Goal: Information Seeking & Learning: Learn about a topic

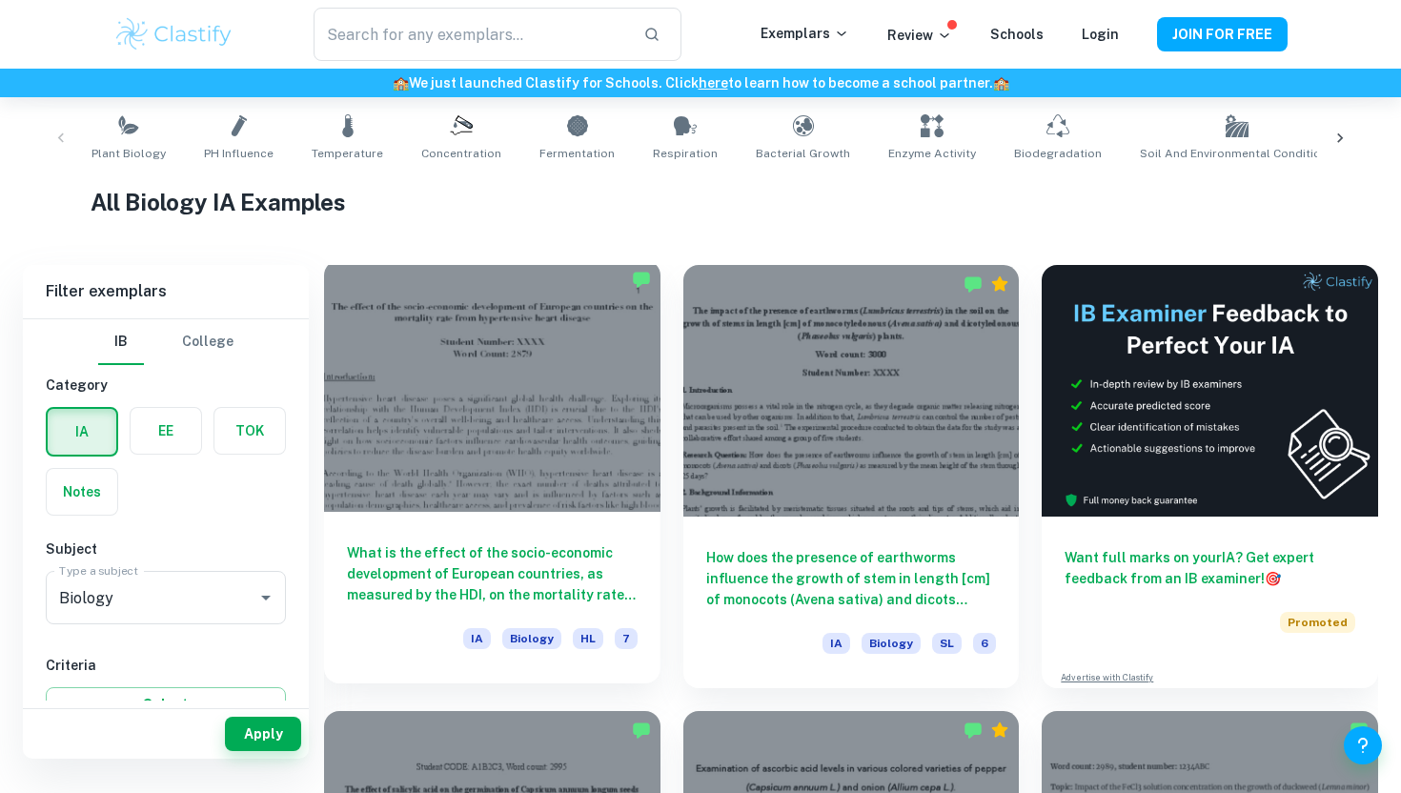
scroll to position [400, 0]
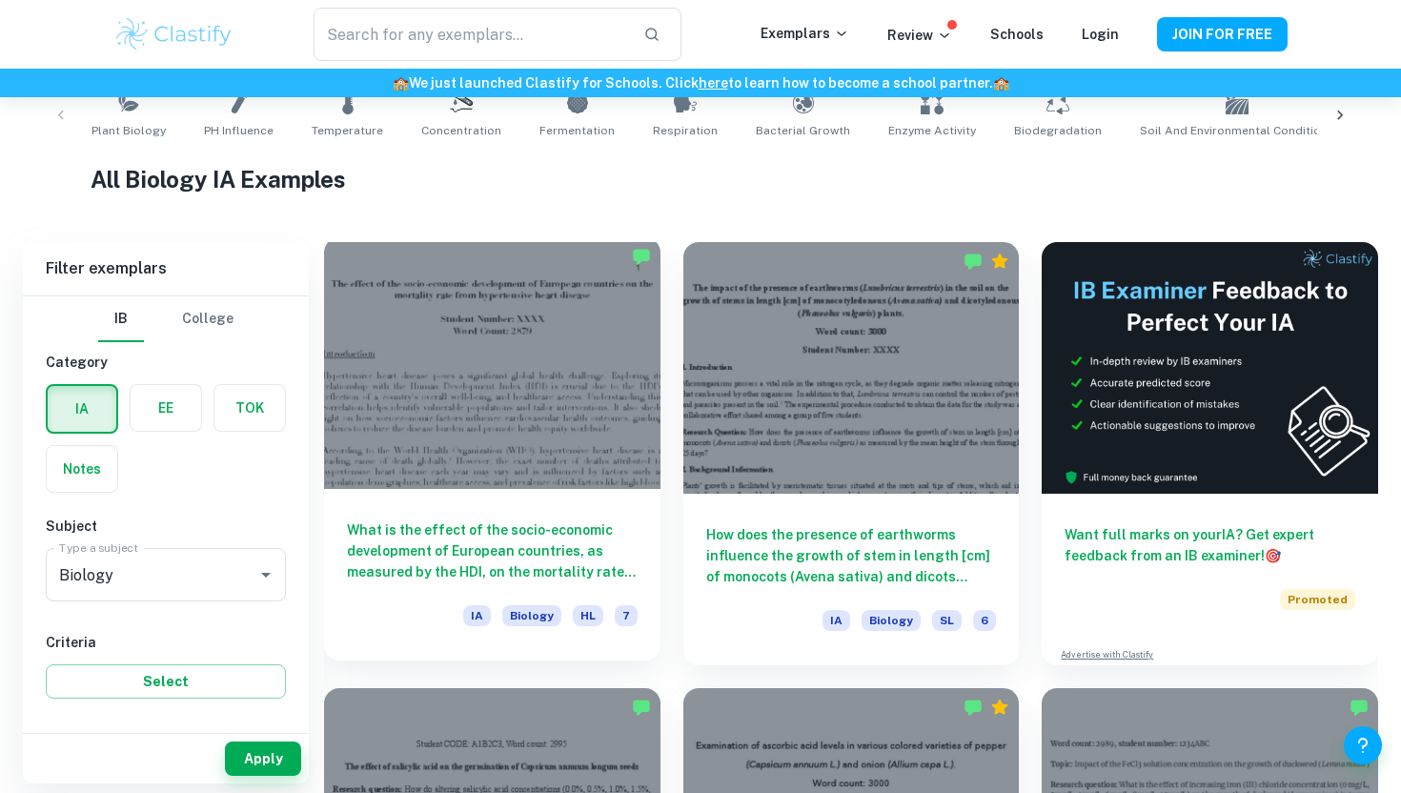
click at [427, 566] on h6 "What is the effect of the socio-economic development of European countries, as …" at bounding box center [492, 550] width 291 height 63
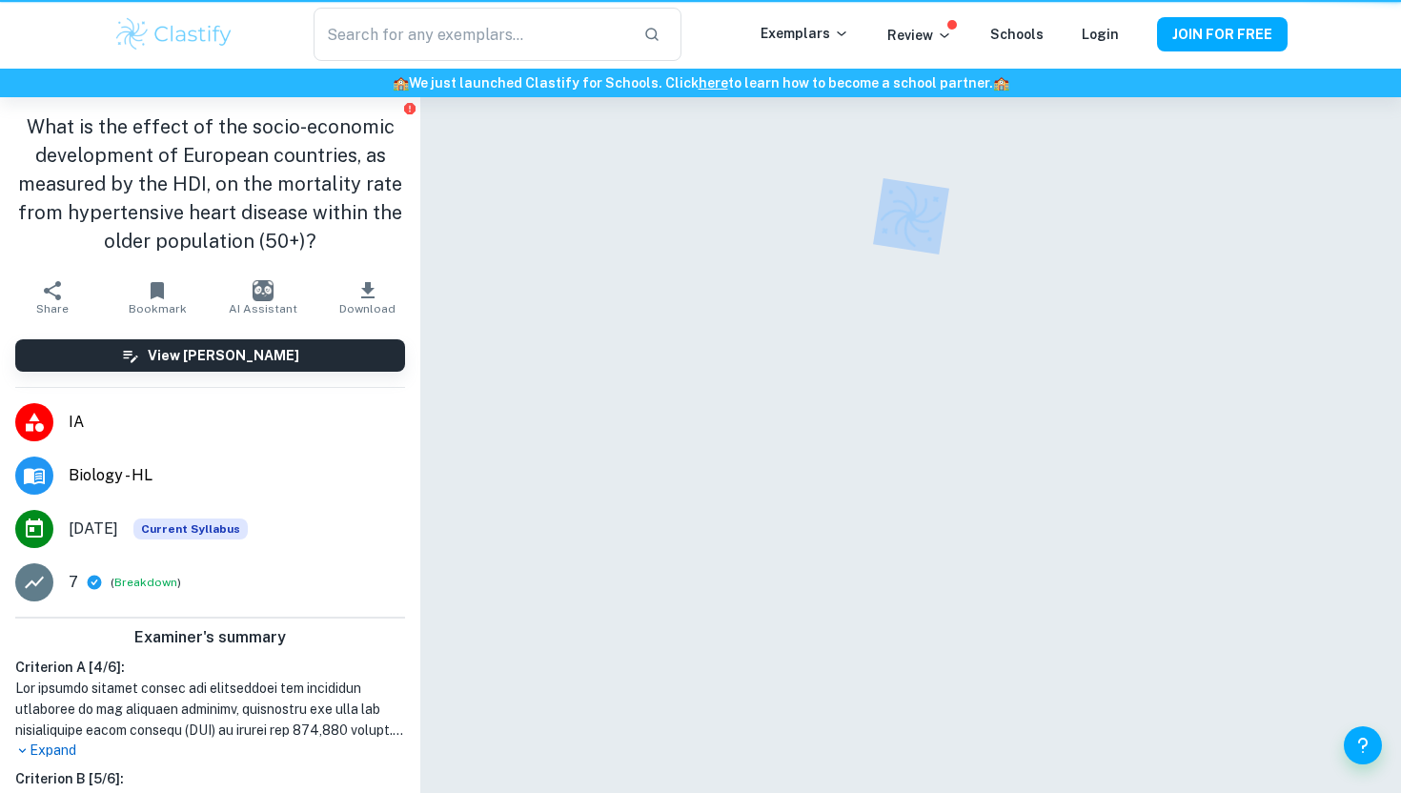
click at [427, 566] on div at bounding box center [910, 469] width 980 height 745
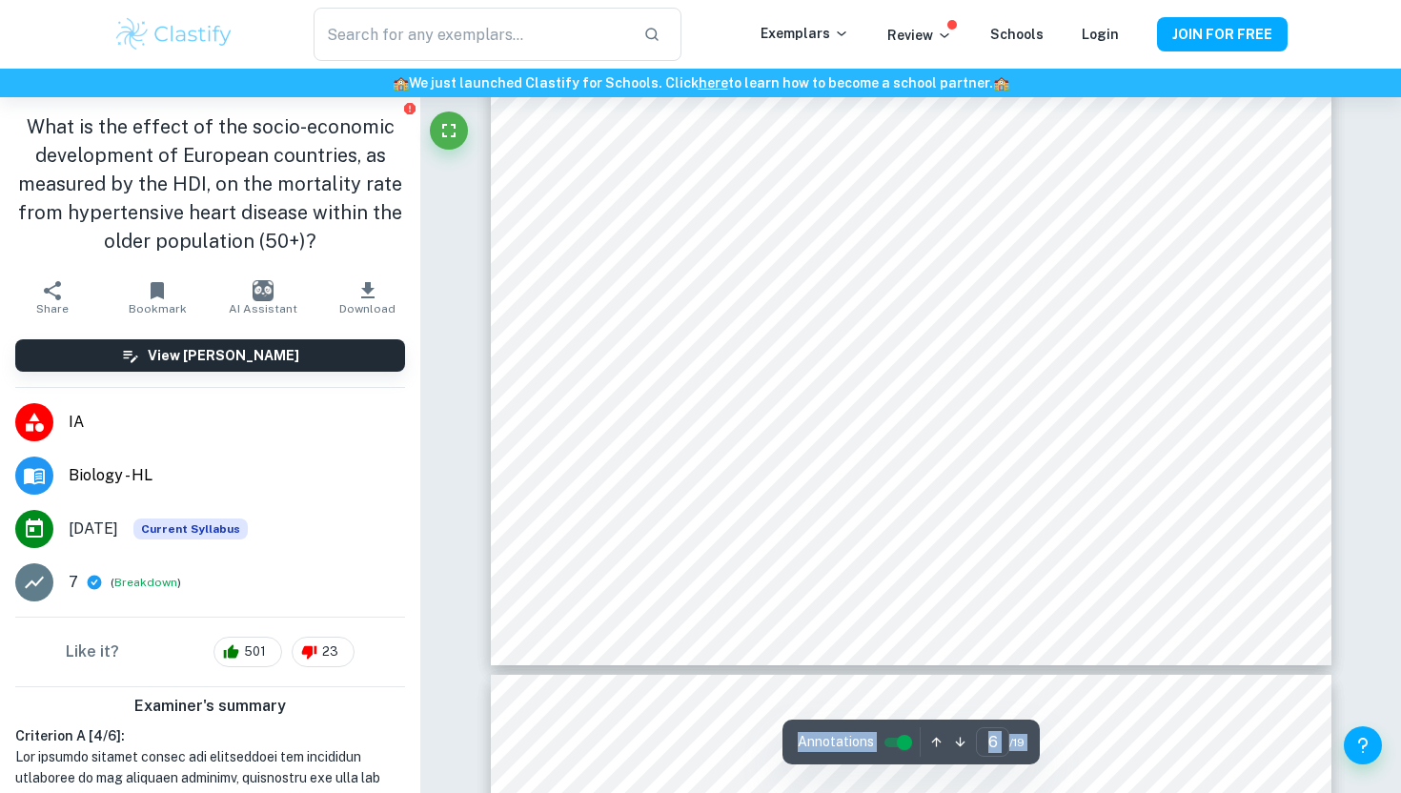
scroll to position [6918, 0]
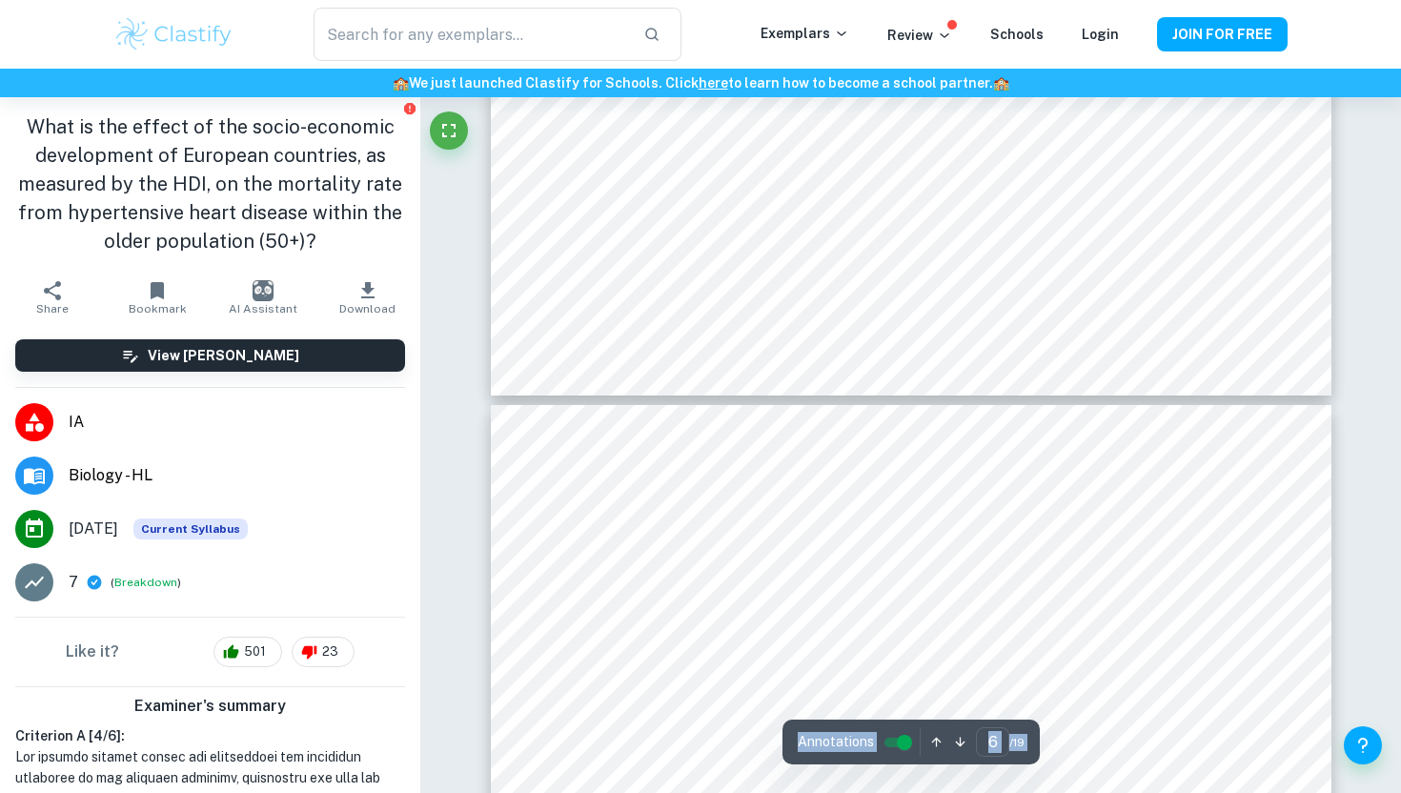
type input "7"
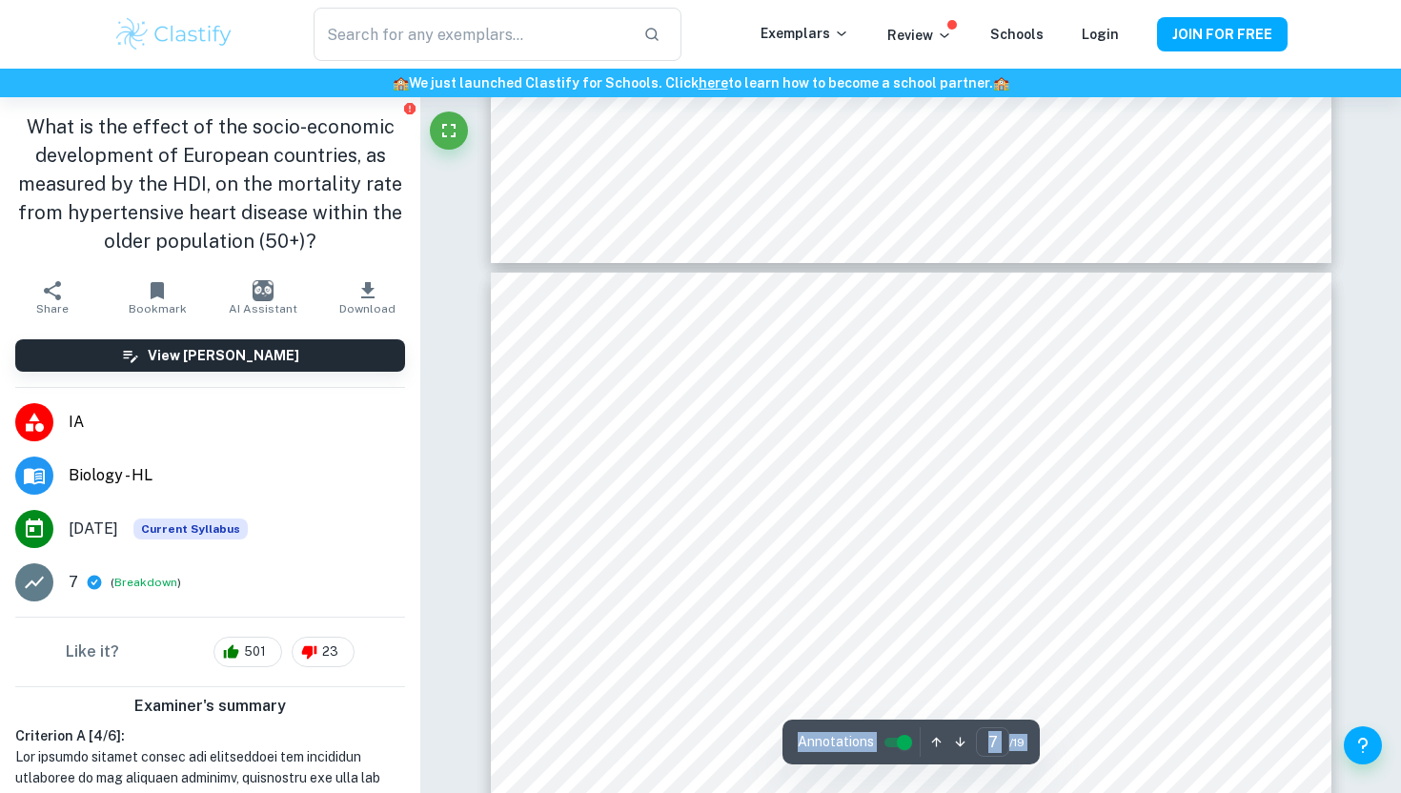
scroll to position [7241, 0]
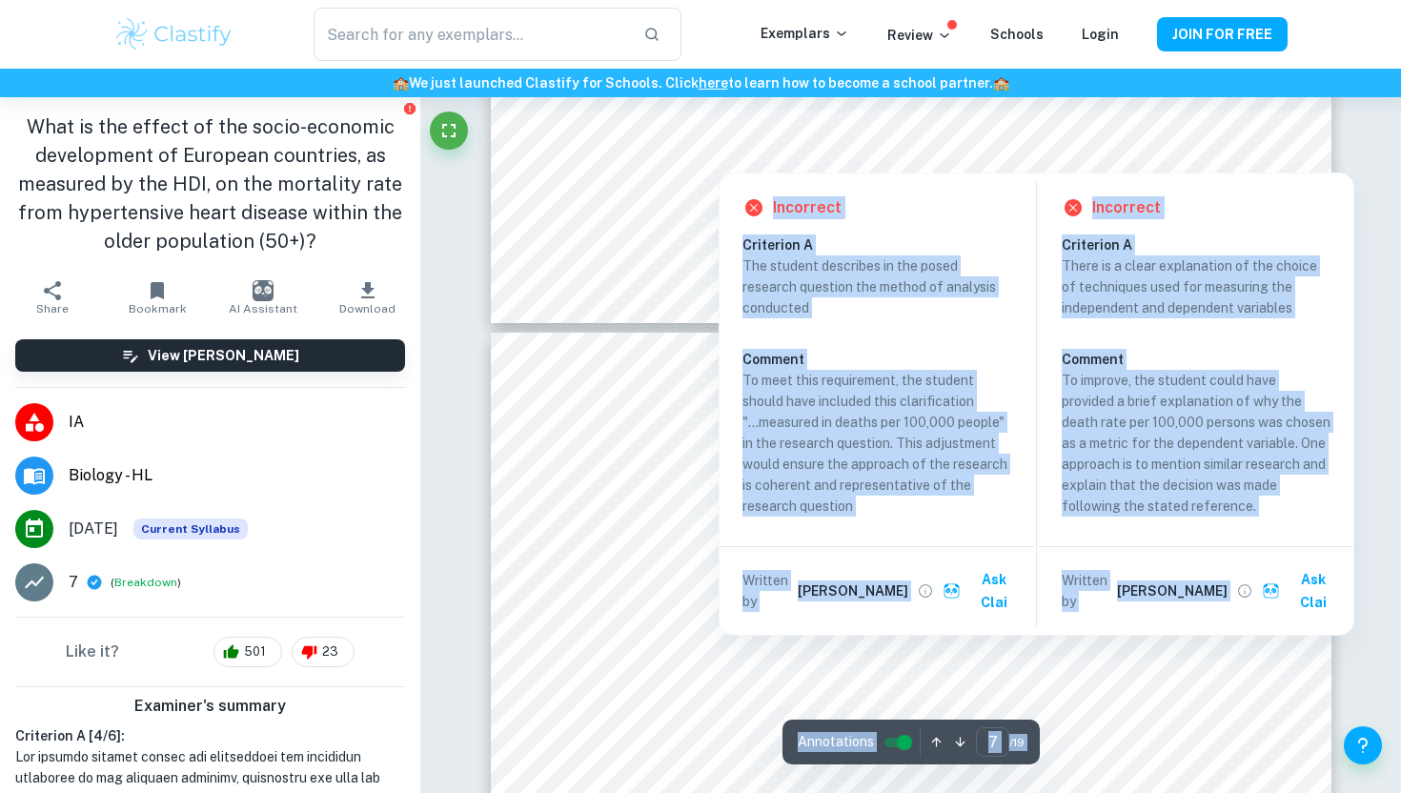
click at [710, 166] on div at bounding box center [718, 158] width 297 height 19
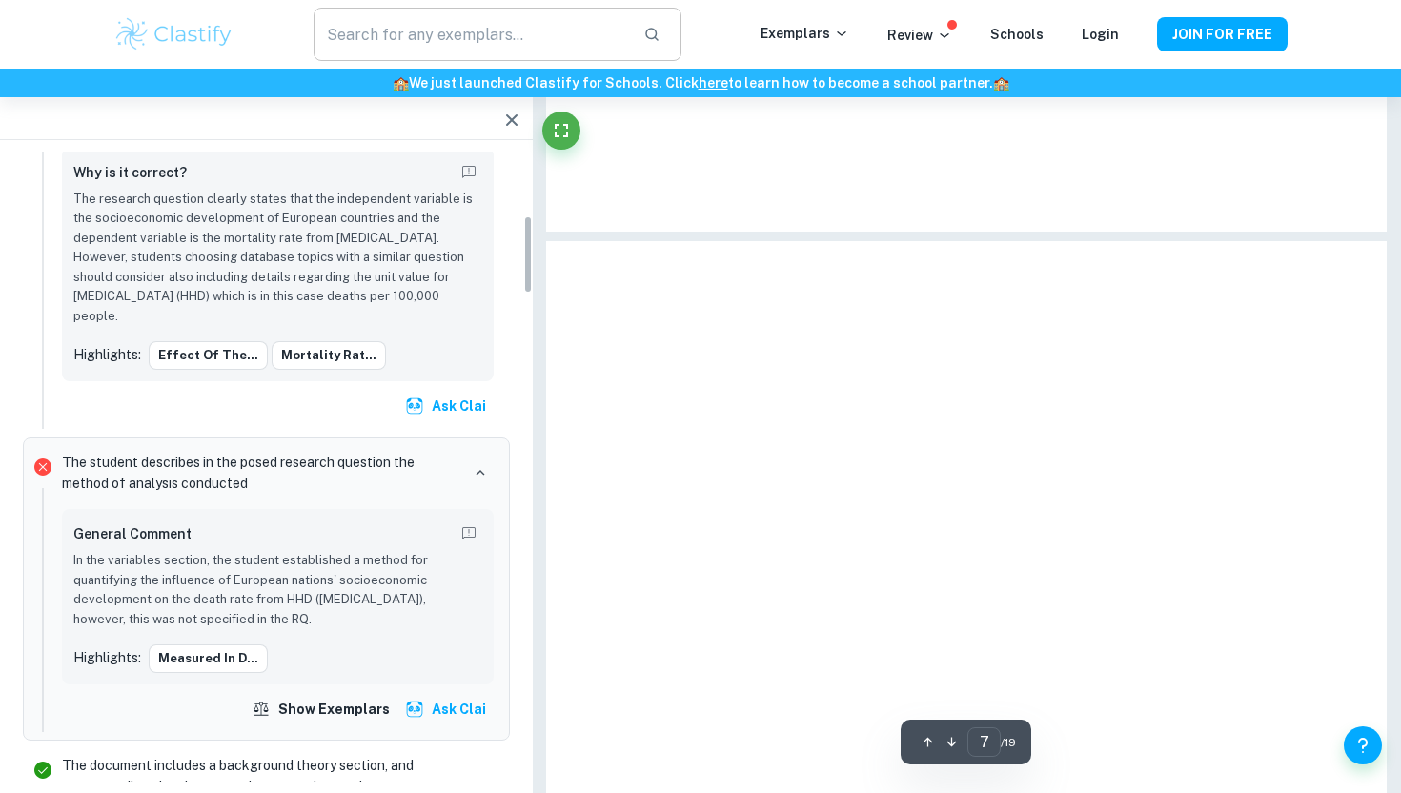
scroll to position [515, 0]
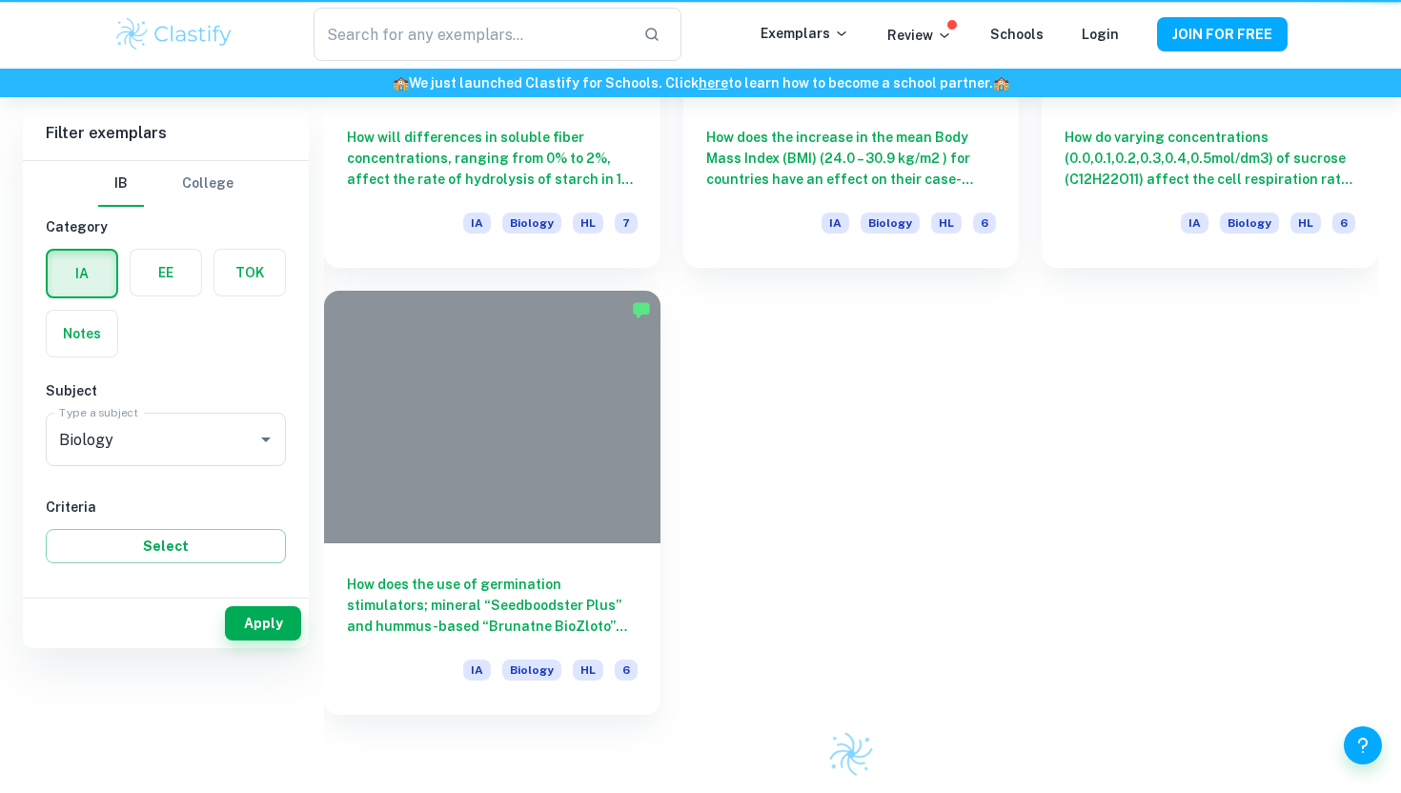
scroll to position [400, 0]
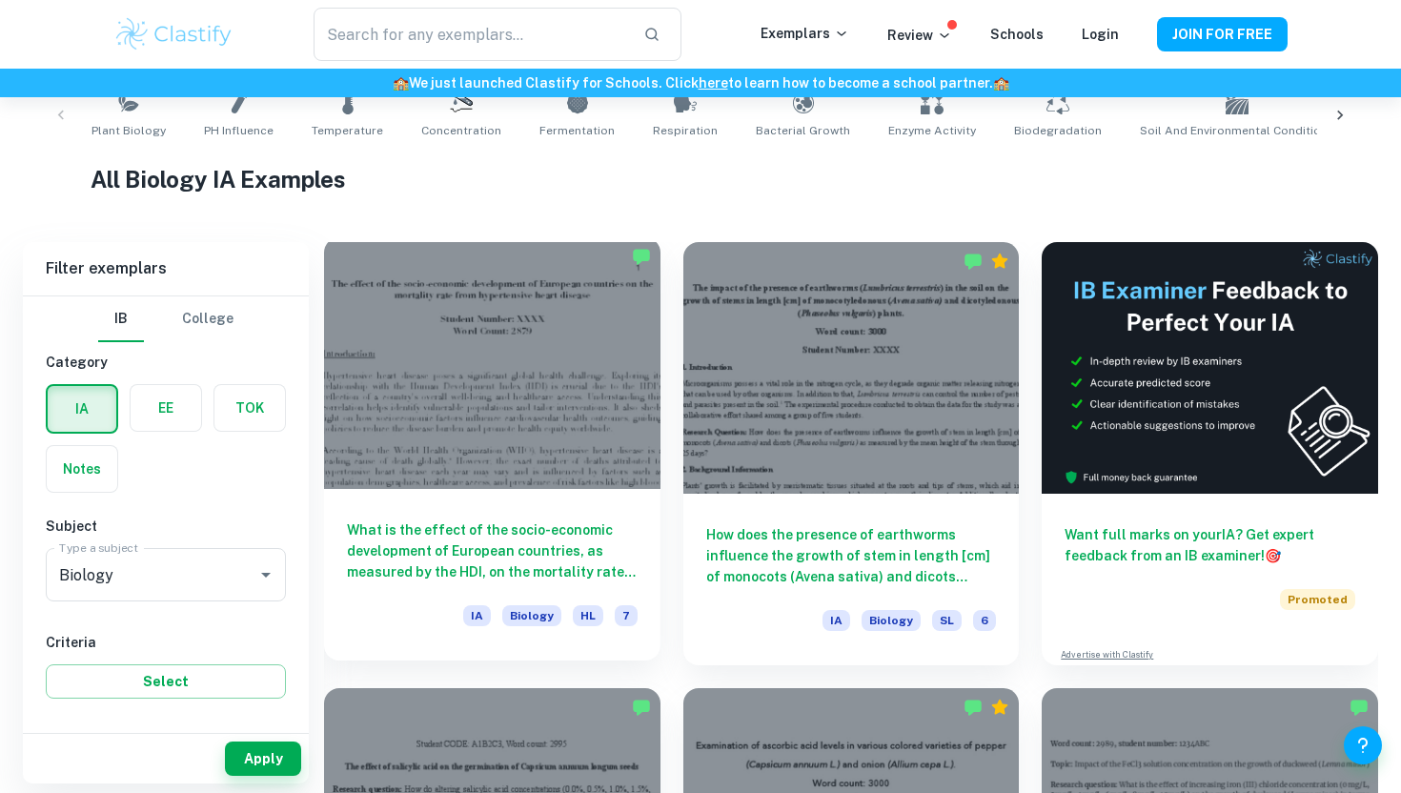
click at [479, 473] on div at bounding box center [492, 363] width 336 height 252
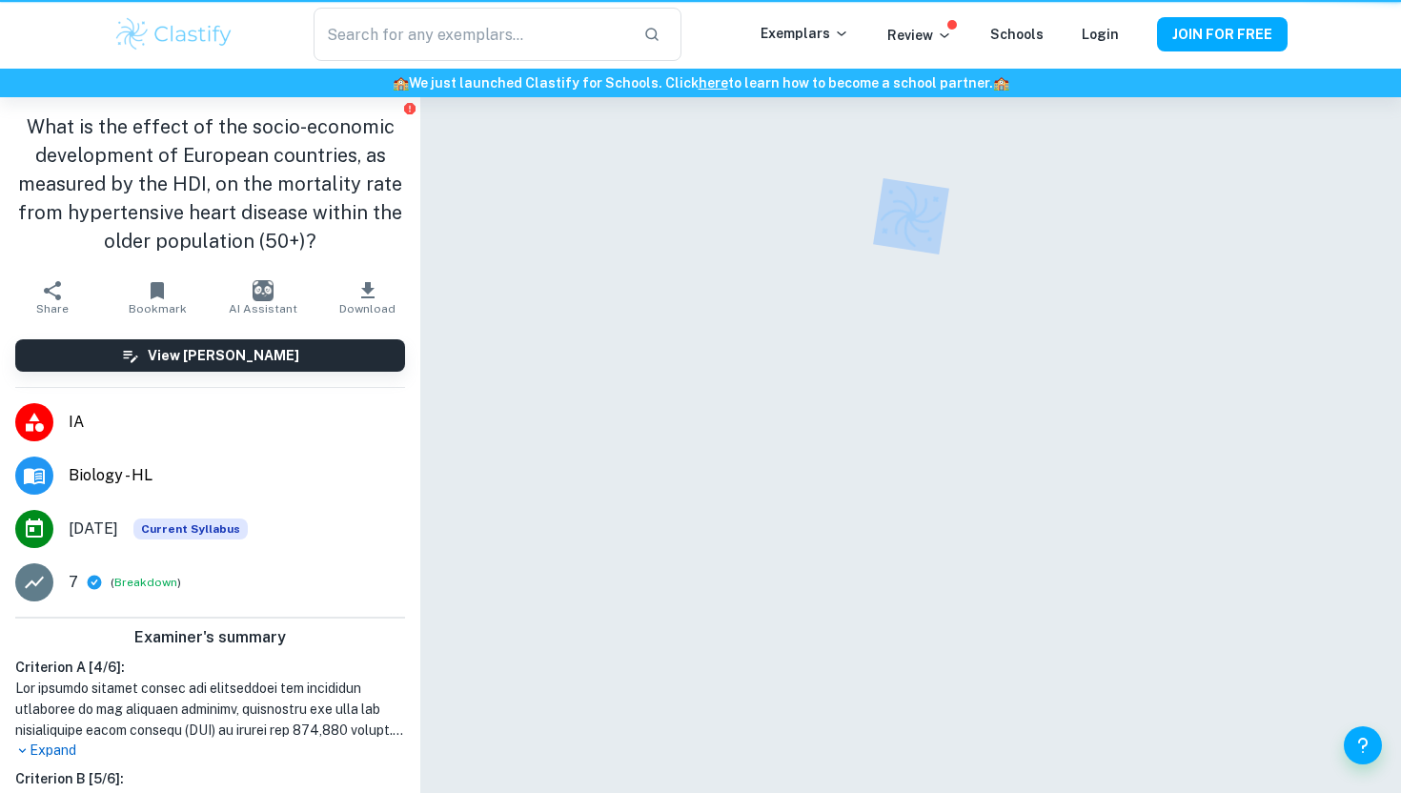
click at [479, 473] on div at bounding box center [910, 469] width 980 height 745
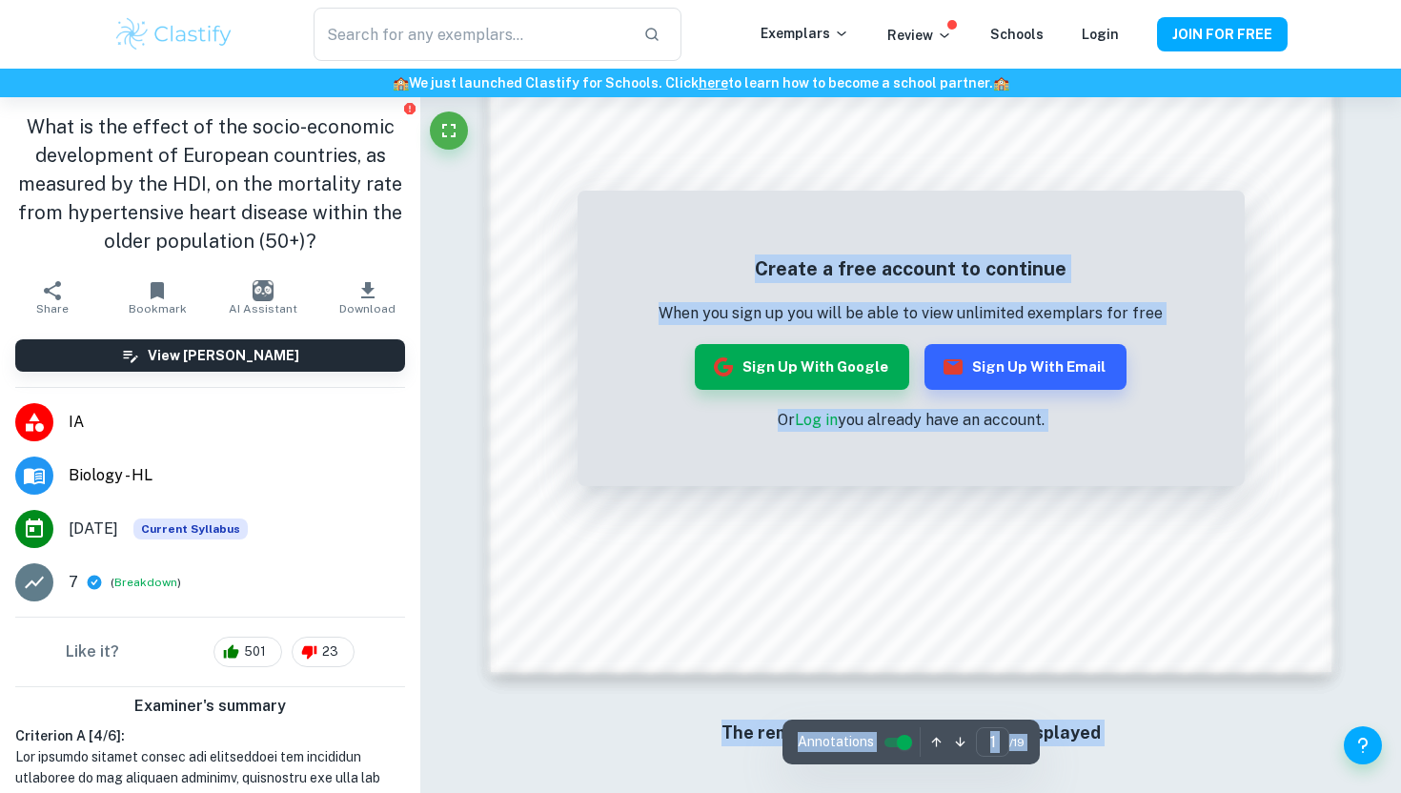
scroll to position [1864, 0]
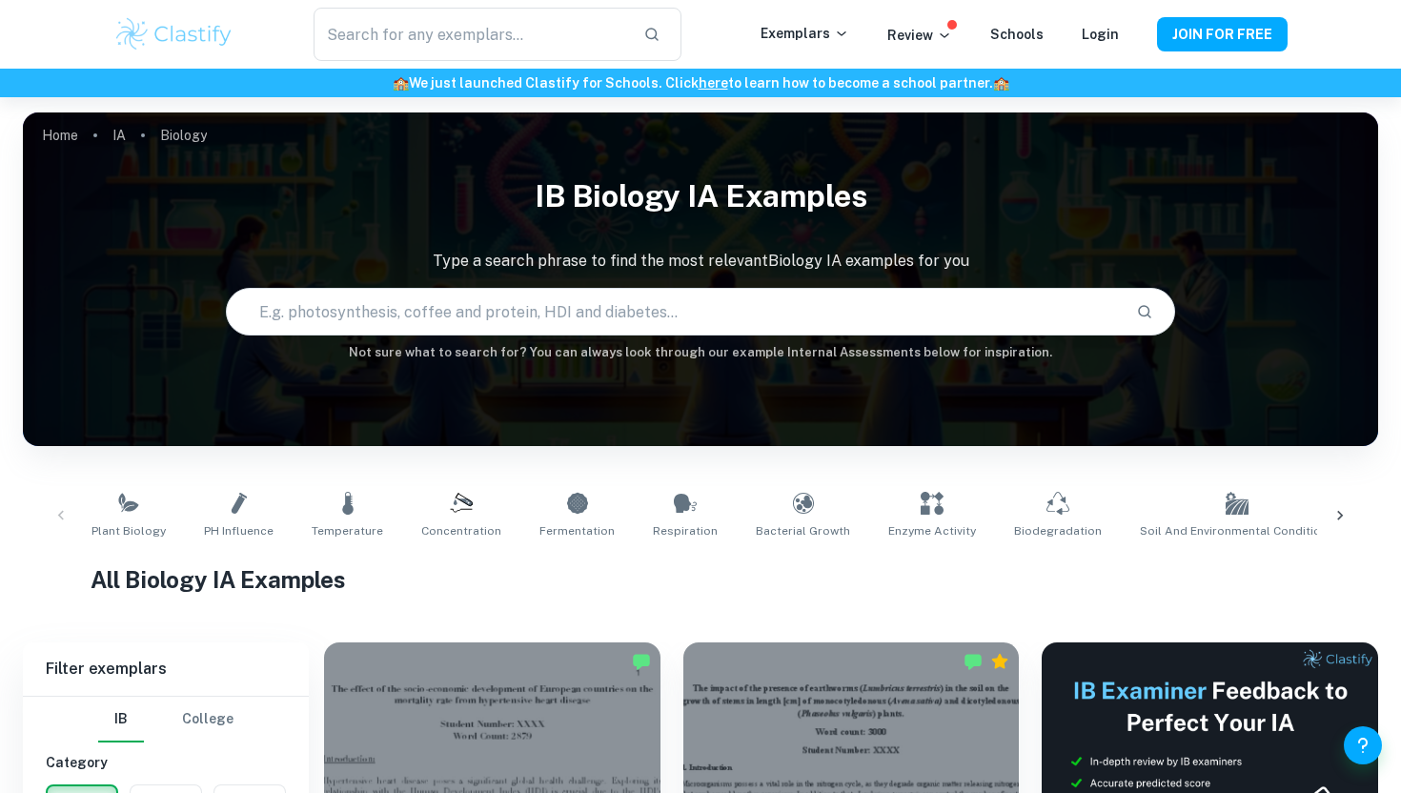
scroll to position [584, 0]
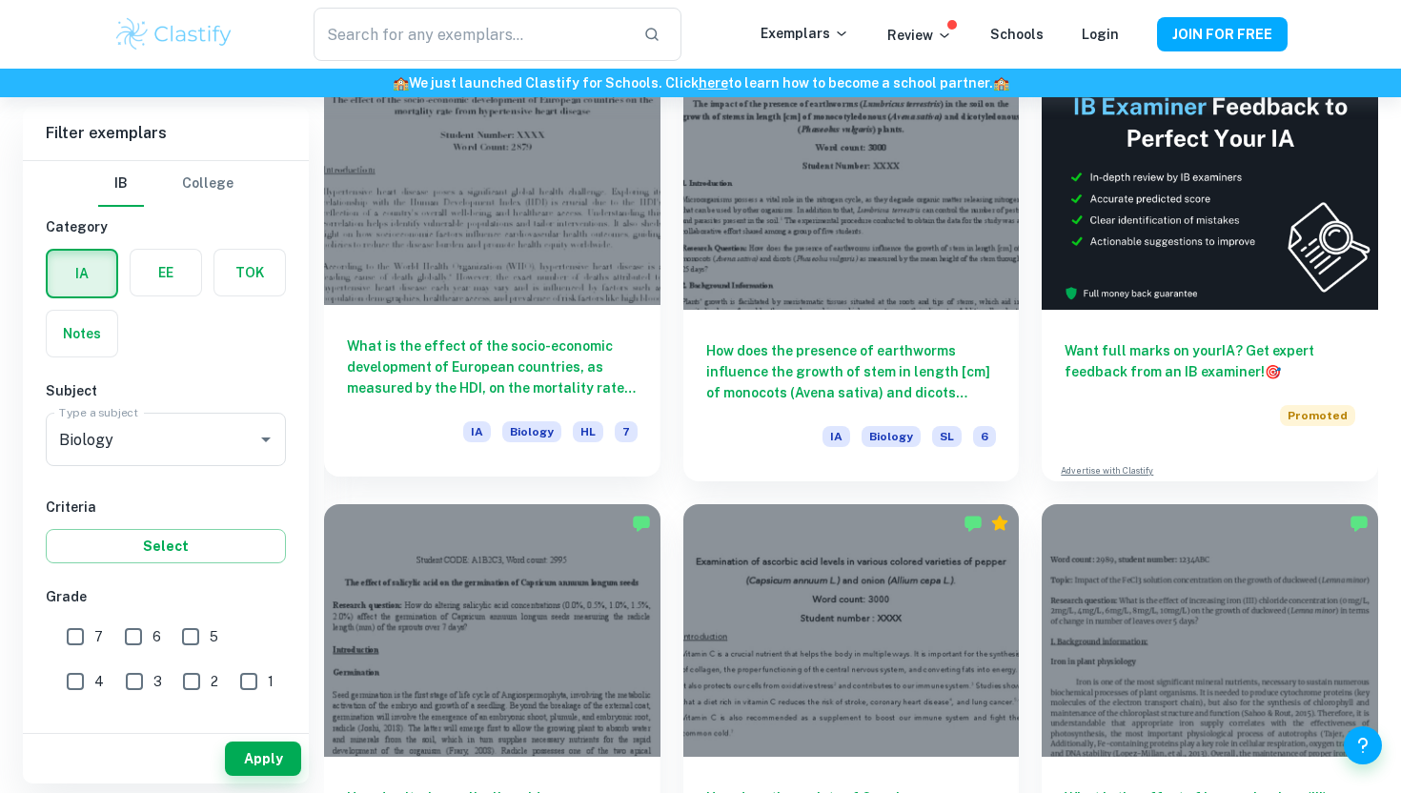
click at [515, 385] on h6 "What is the effect of the socio-economic development of European countries, as …" at bounding box center [492, 366] width 291 height 63
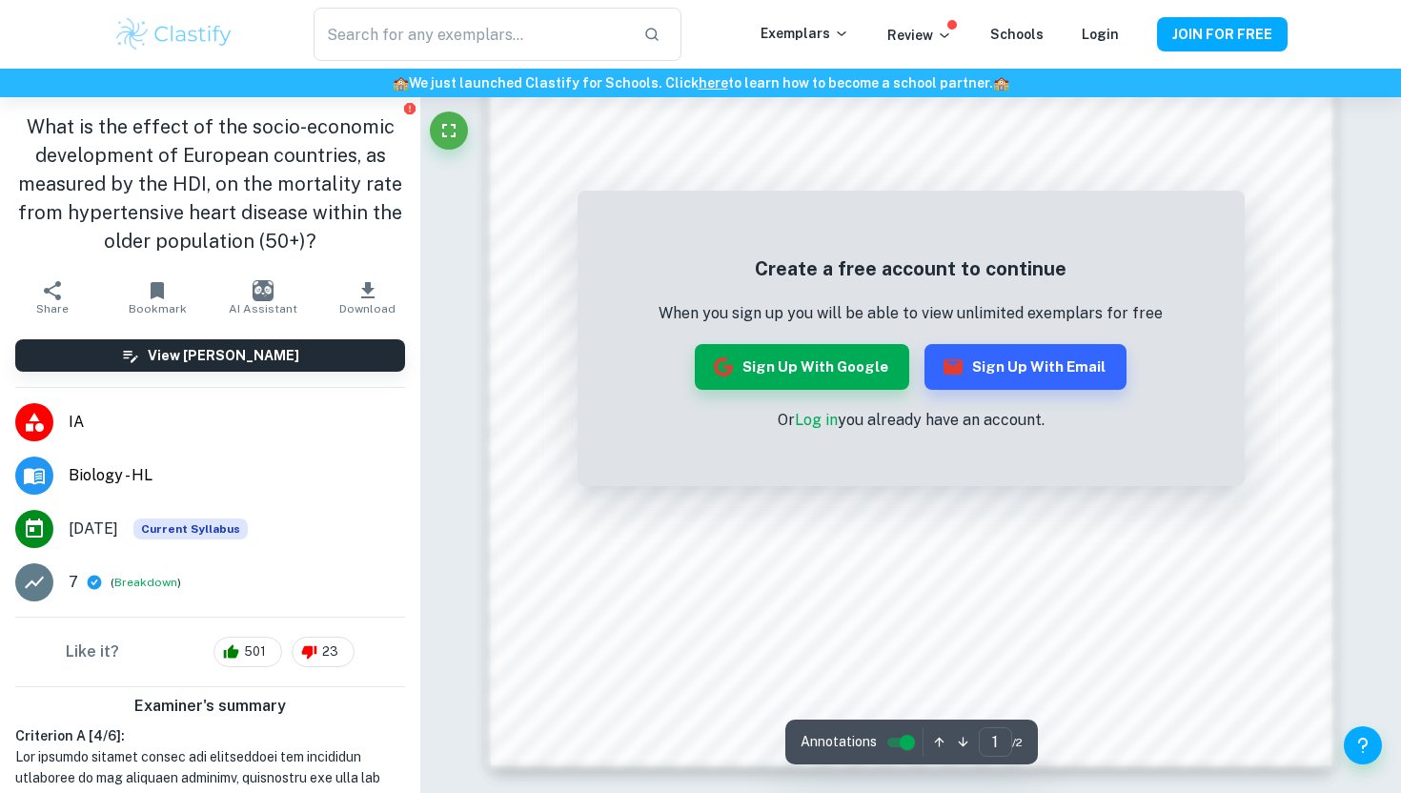
scroll to position [1841, 0]
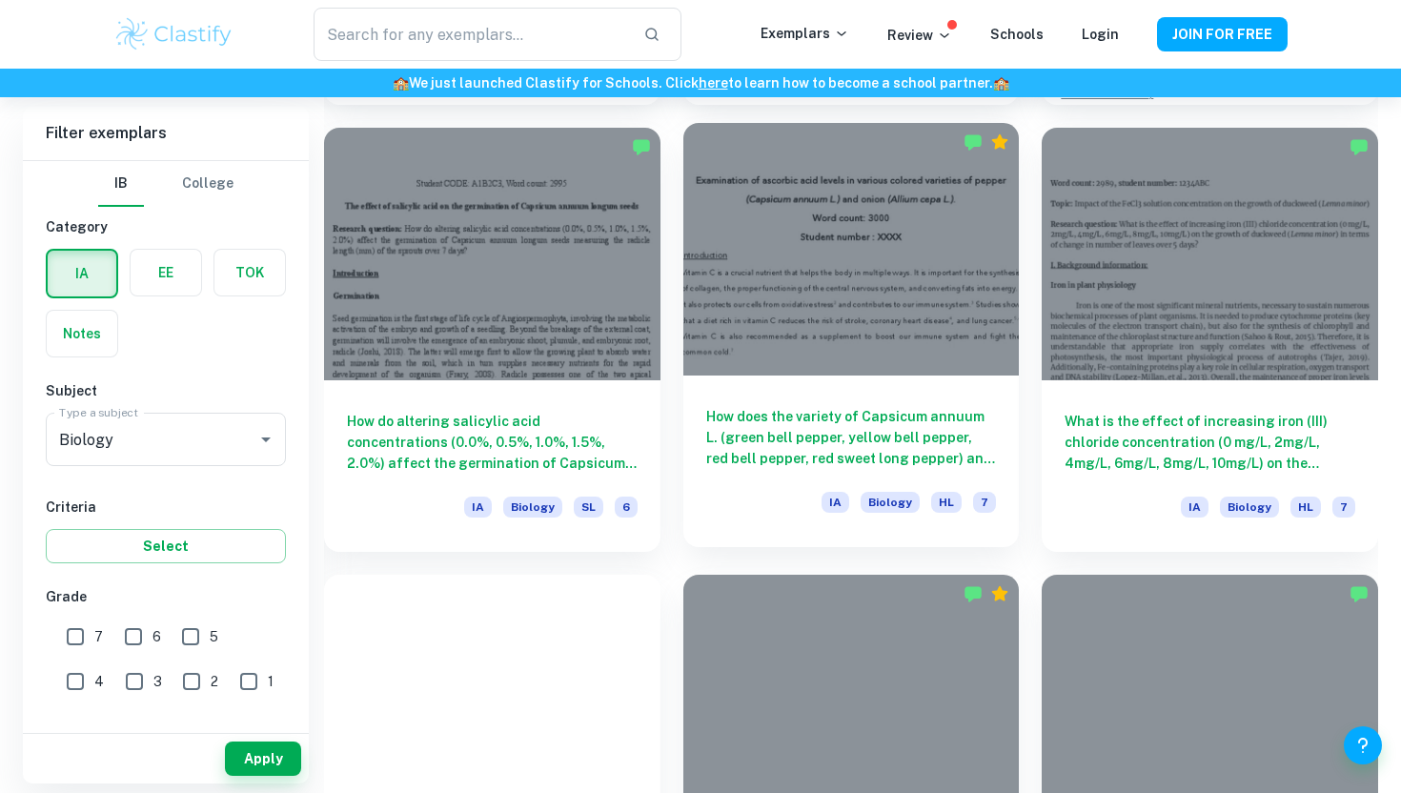
scroll to position [1161, 0]
